Goal: Obtain resource: Download file/media

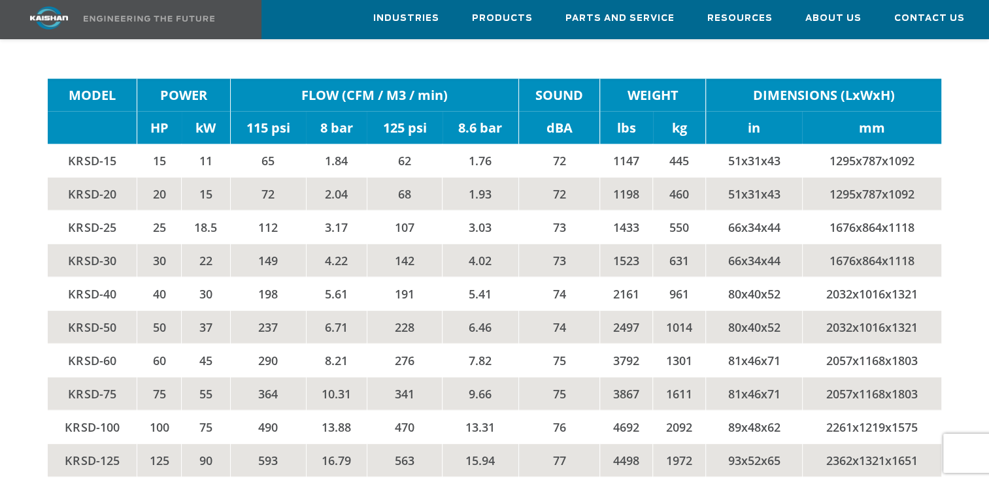
scroll to position [2746, 0]
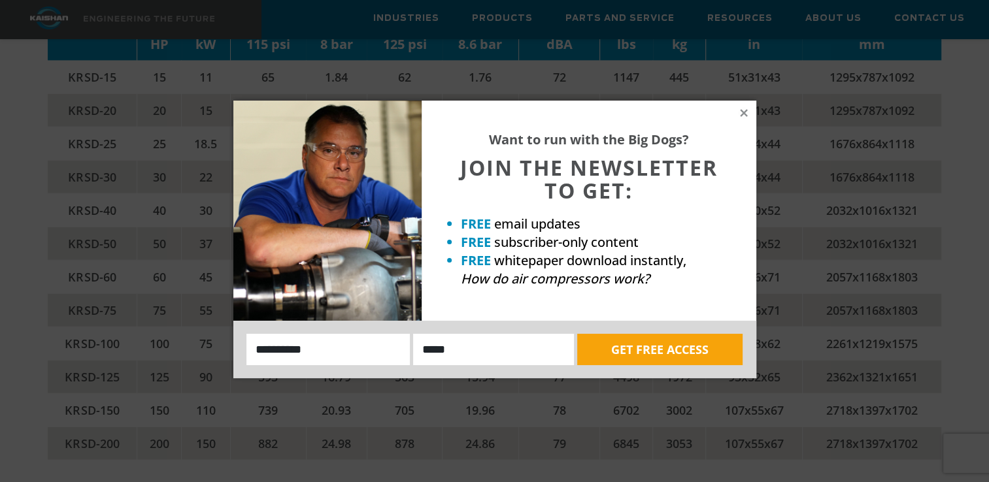
click at [750, 113] on div "Want to run with the Big Dogs? JOIN THE NEWSLETTER TO GET: FREE email updates F…" at bounding box center [494, 240] width 523 height 278
click at [747, 113] on icon at bounding box center [744, 113] width 12 height 12
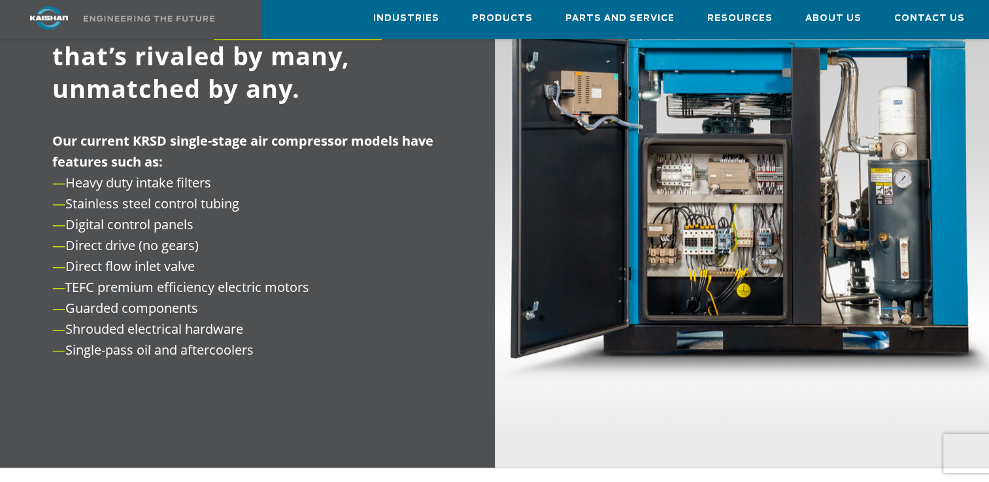
scroll to position [1438, 0]
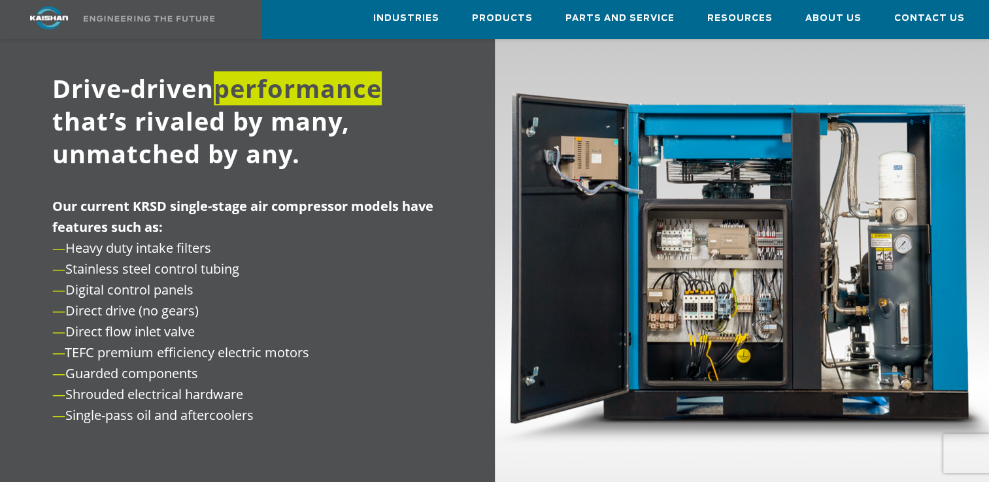
drag, startPoint x: 608, startPoint y: 346, endPoint x: 693, endPoint y: 416, distance: 110.1
click at [693, 416] on img at bounding box center [742, 255] width 495 height 560
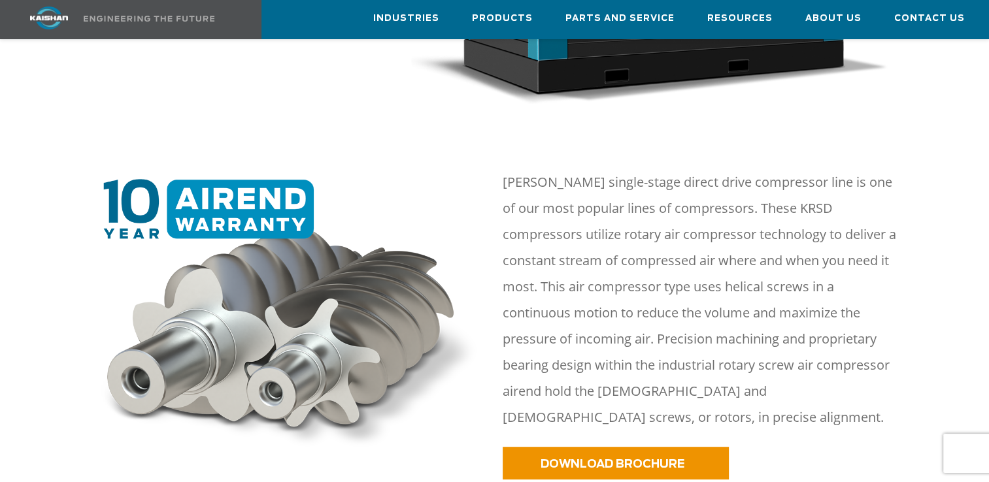
scroll to position [523, 0]
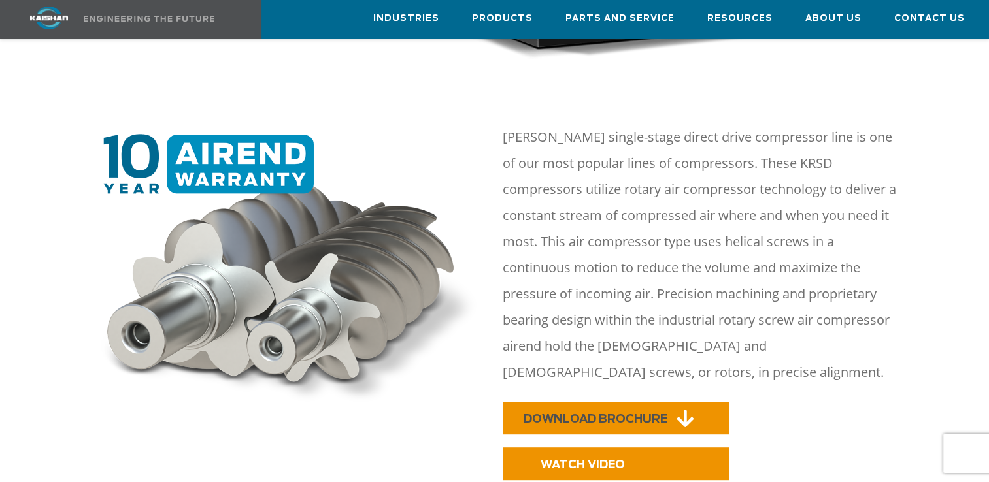
click at [620, 414] on span "DOWNLOAD BROCHURE" at bounding box center [596, 419] width 144 height 11
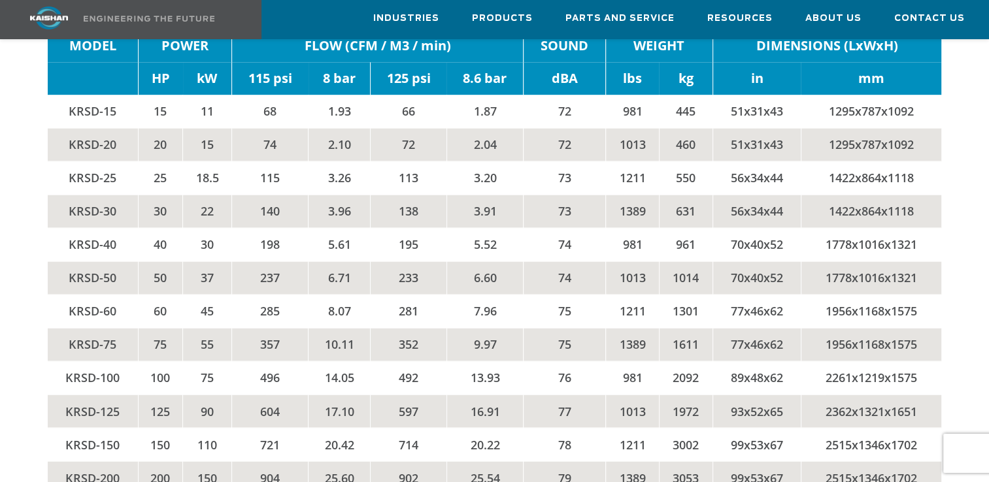
scroll to position [2157, 0]
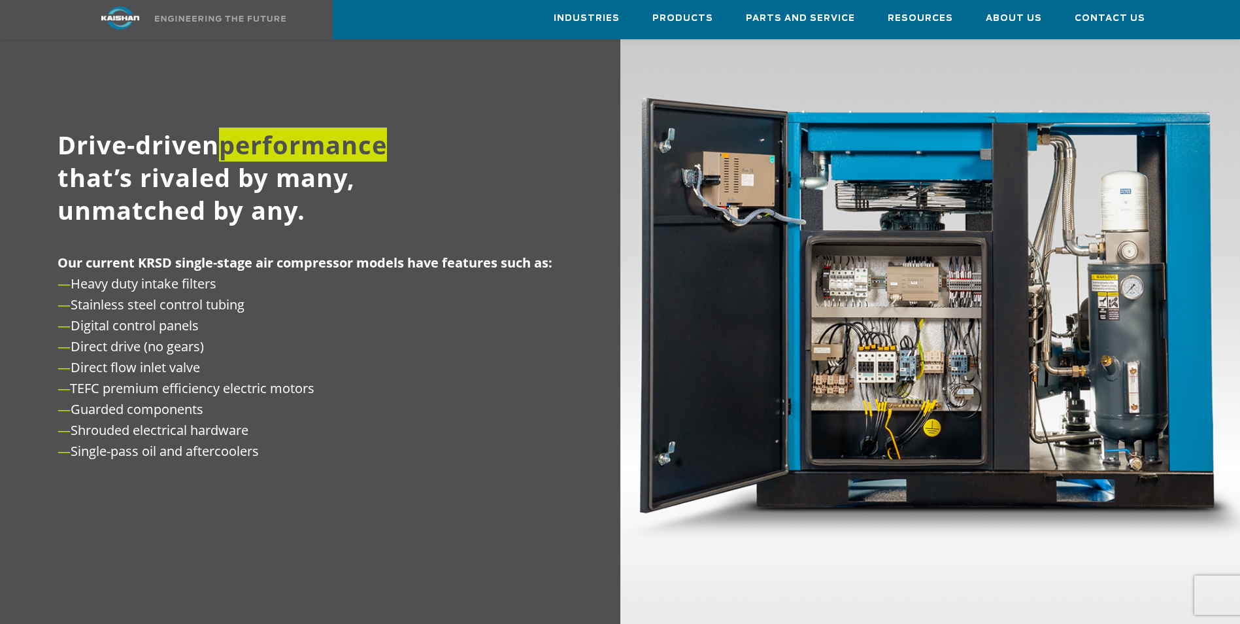
scroll to position [1438, 0]
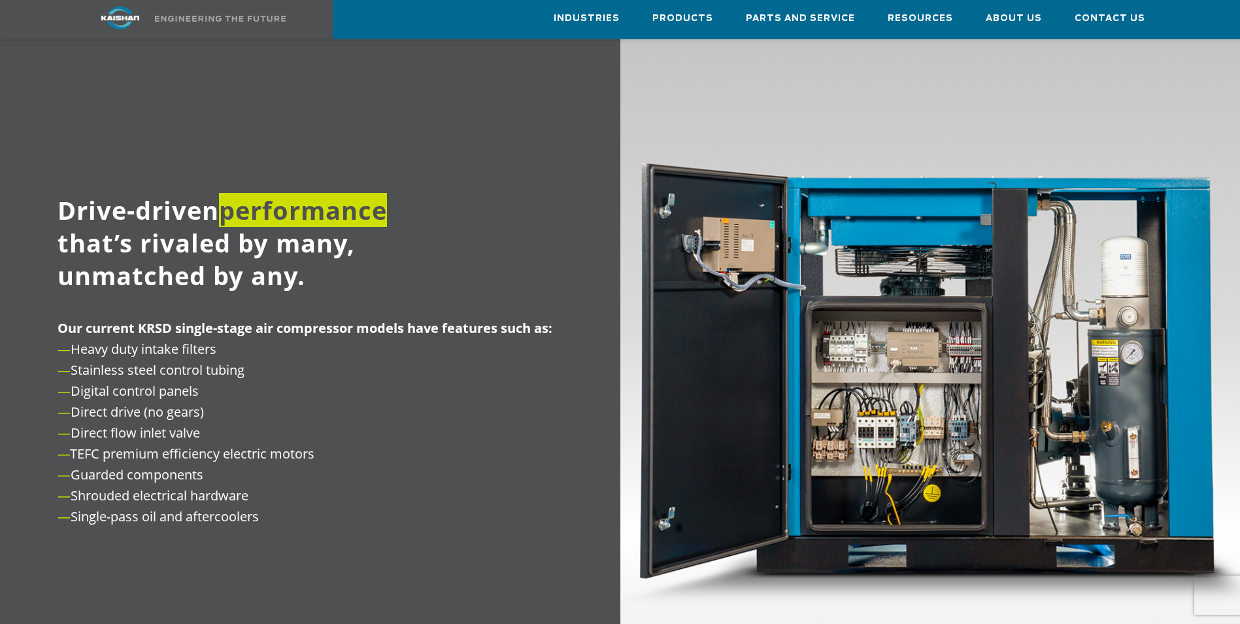
click at [924, 380] on img at bounding box center [930, 364] width 620 height 701
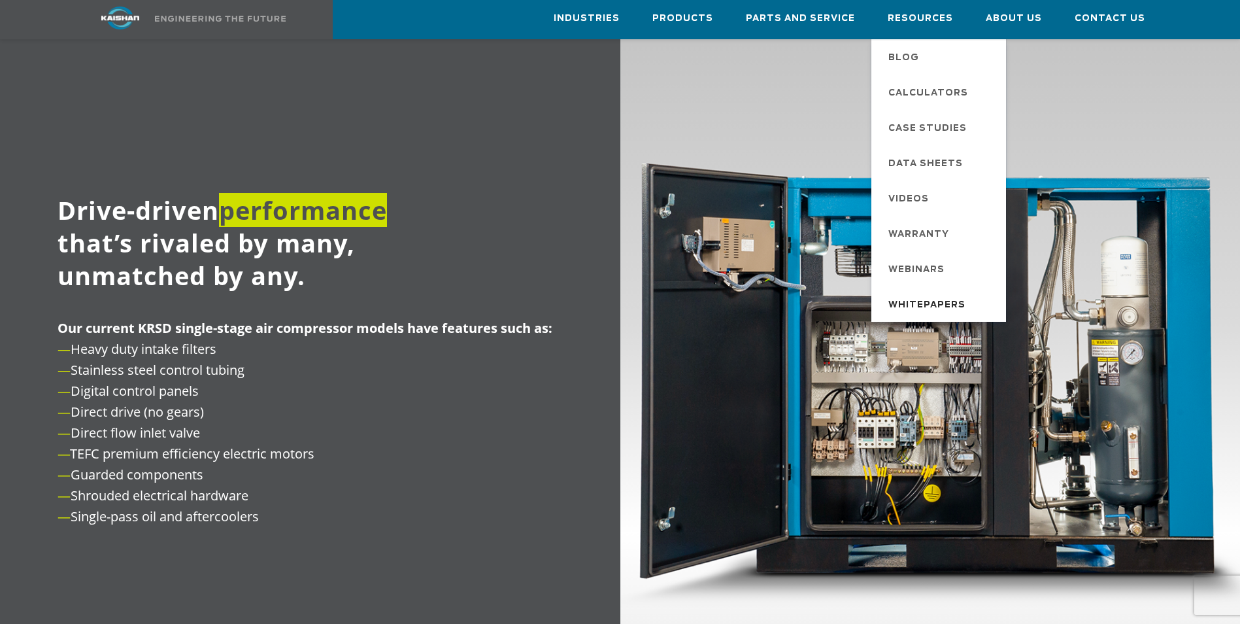
click at [925, 300] on span "Whitepapers" at bounding box center [926, 305] width 77 height 22
click at [920, 161] on span "Data Sheets" at bounding box center [925, 164] width 75 height 22
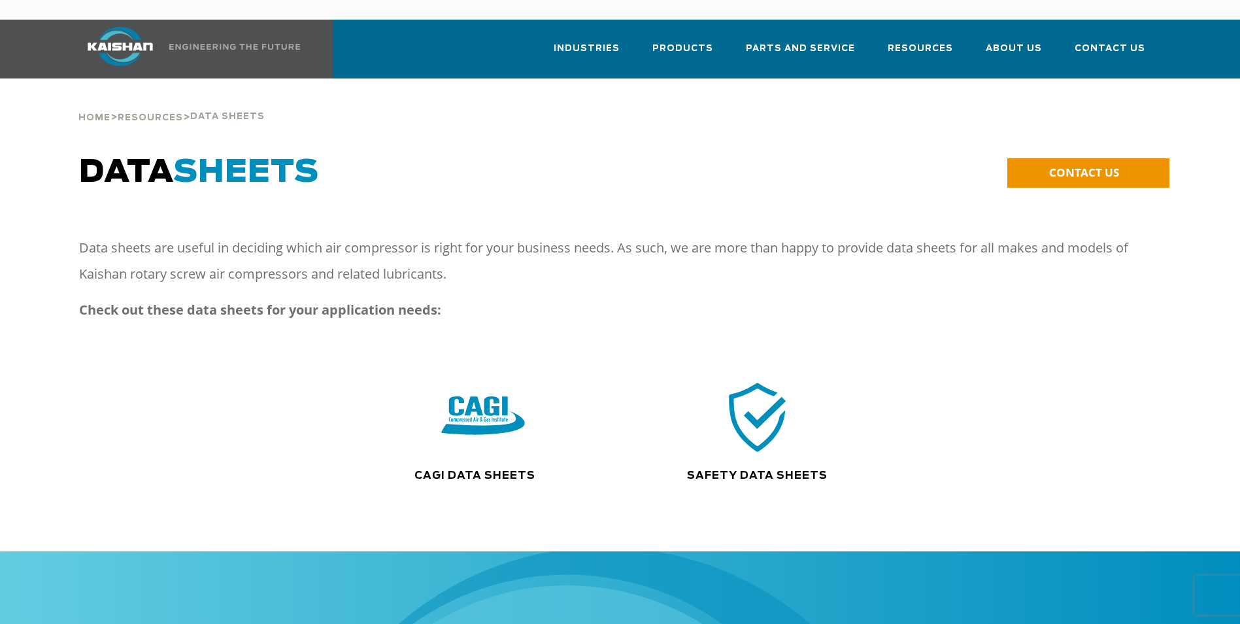
click at [500, 397] on img at bounding box center [483, 417] width 84 height 84
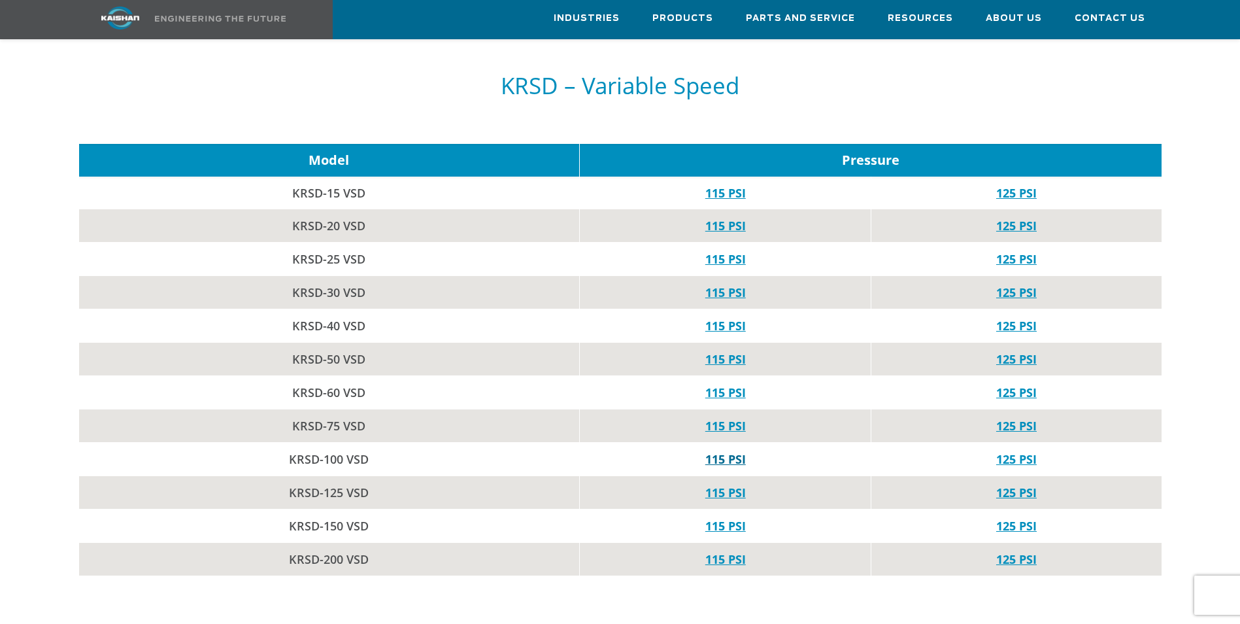
scroll to position [1830, 0]
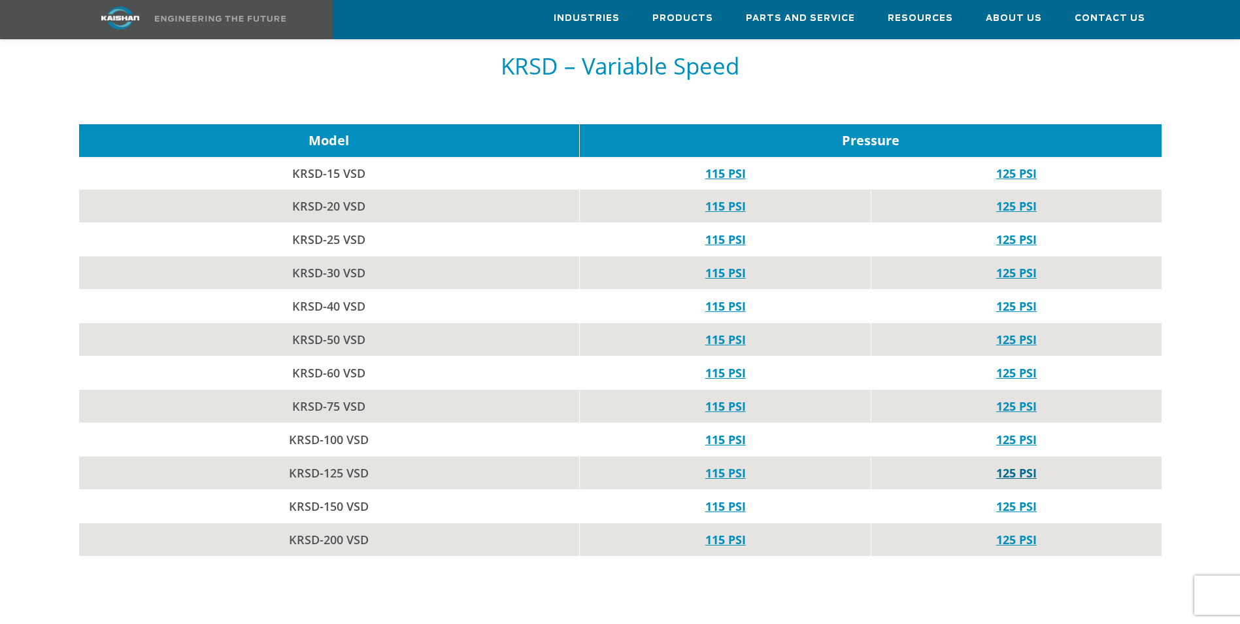
click at [1020, 465] on link "125 PSI" at bounding box center [1016, 473] width 41 height 16
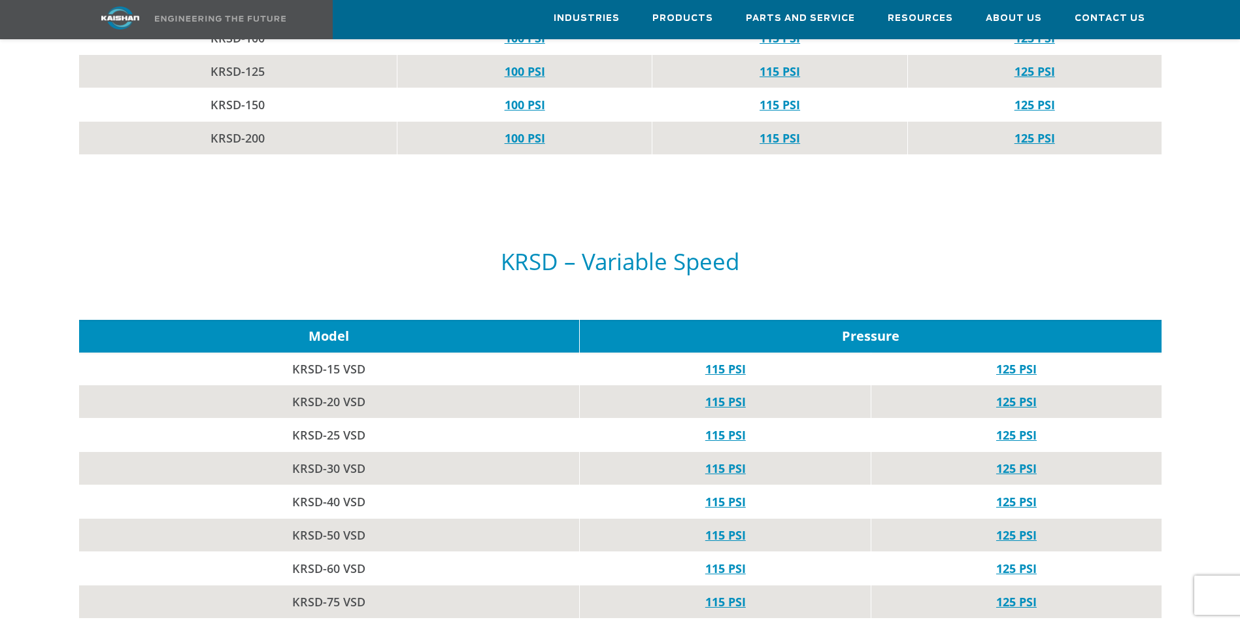
scroll to position [1634, 0]
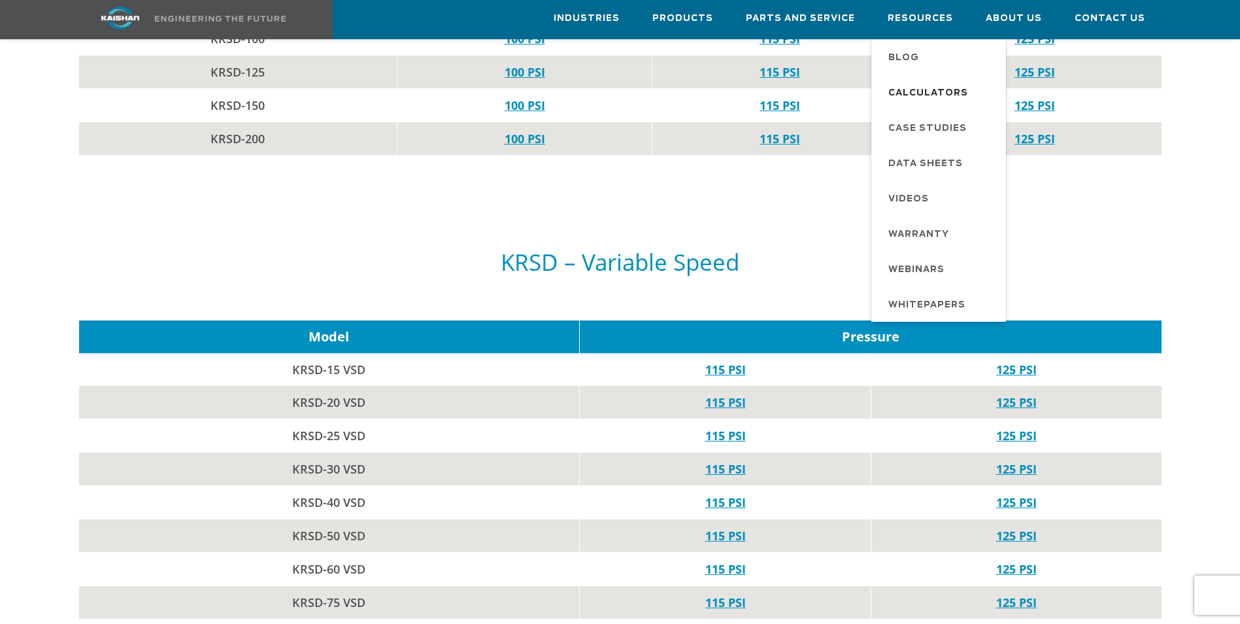
click at [941, 90] on span "Calculators" at bounding box center [928, 93] width 80 height 22
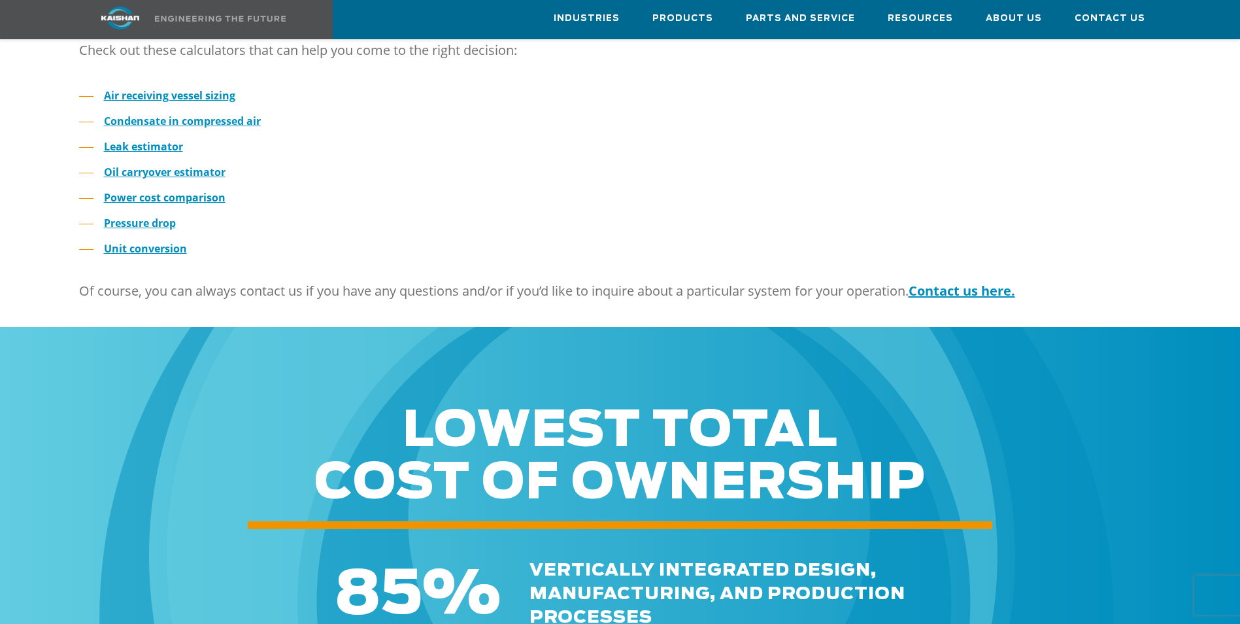
scroll to position [327, 0]
